Goal: Transaction & Acquisition: Purchase product/service

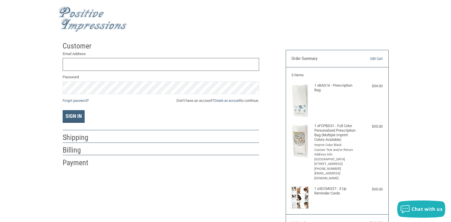
click at [119, 62] on input "Email Address" at bounding box center [161, 64] width 197 height 13
type input "[EMAIL_ADDRESS][DOMAIN_NAME]"
click at [74, 118] on button "Sign In" at bounding box center [74, 116] width 22 height 13
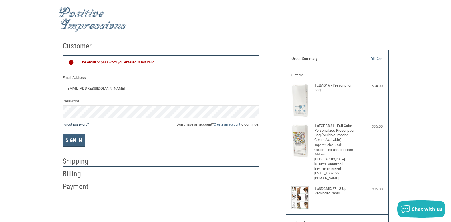
click at [74, 125] on link "Forgot password?" at bounding box center [76, 124] width 26 height 4
click at [81, 138] on button "Sign In" at bounding box center [74, 140] width 22 height 13
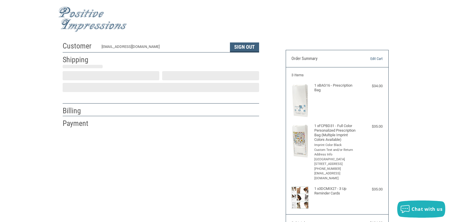
scroll to position [8, 0]
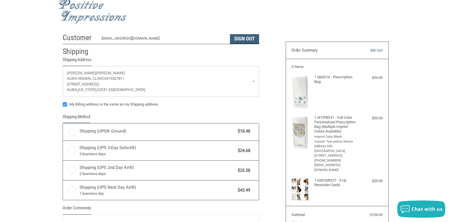
radio input "true"
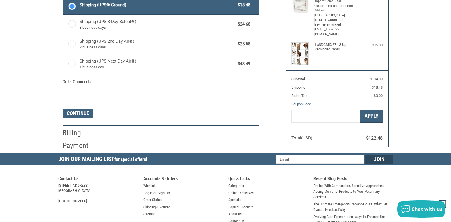
scroll to position [151, 0]
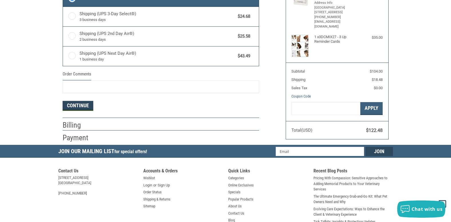
click at [86, 104] on button "Continue" at bounding box center [78, 106] width 31 height 10
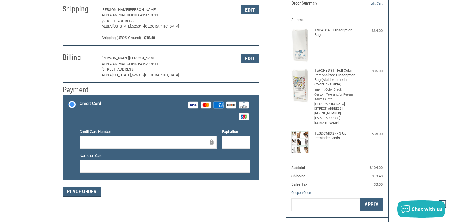
scroll to position [65, 0]
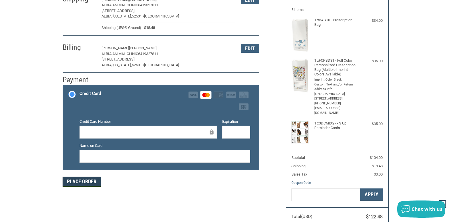
click at [77, 180] on button "Place Order" at bounding box center [82, 182] width 38 height 10
